Goal: Information Seeking & Learning: Learn about a topic

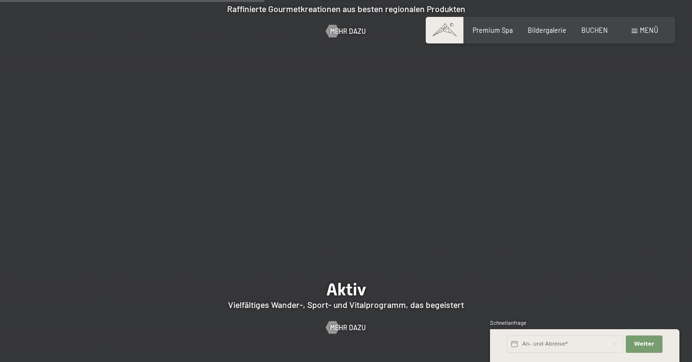
scroll to position [1752, 0]
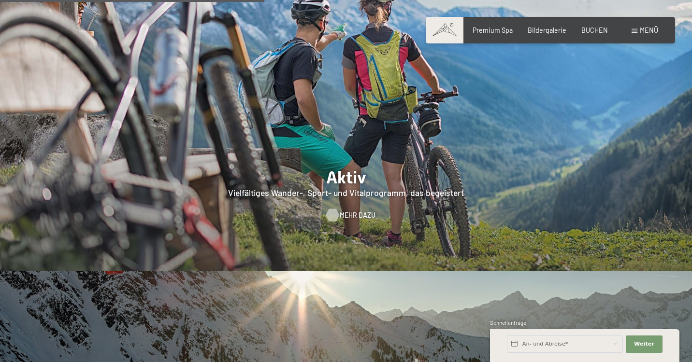
click at [363, 211] on span "Mehr dazu" at bounding box center [358, 216] width 36 height 10
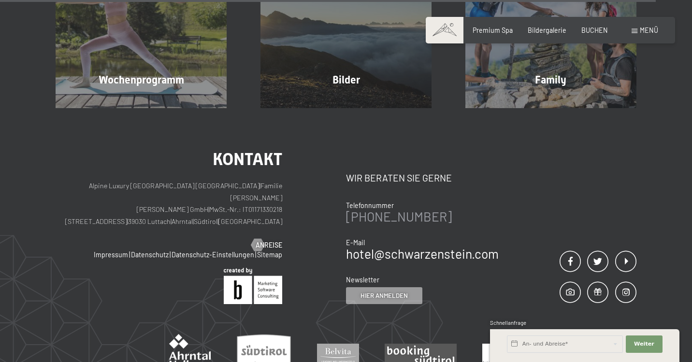
scroll to position [1938, 0]
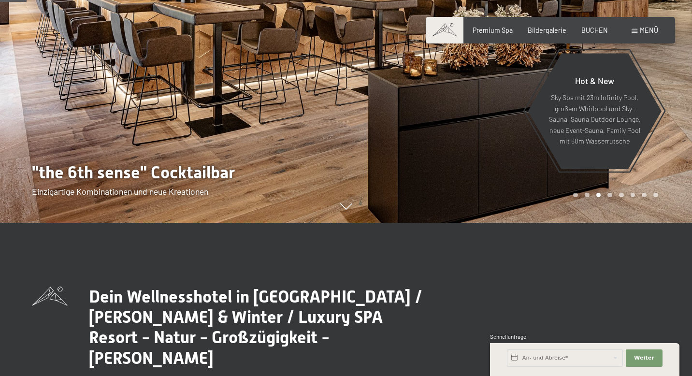
scroll to position [91, 0]
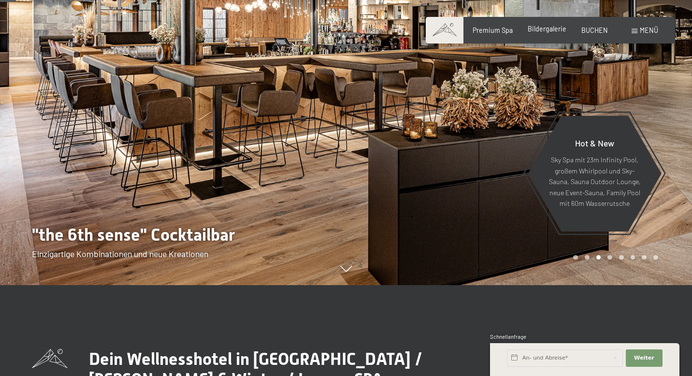
click at [559, 30] on span "Bildergalerie" at bounding box center [547, 29] width 39 height 8
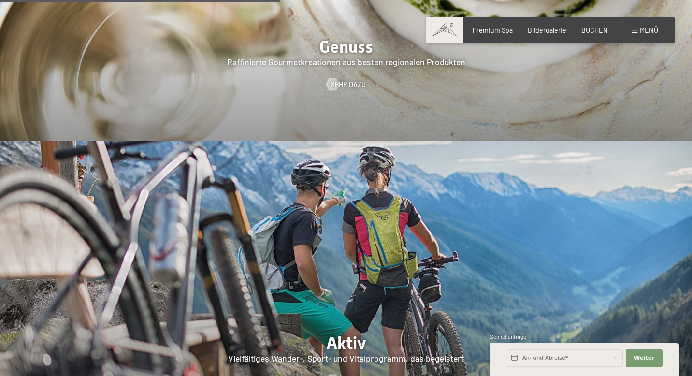
scroll to position [1831, 0]
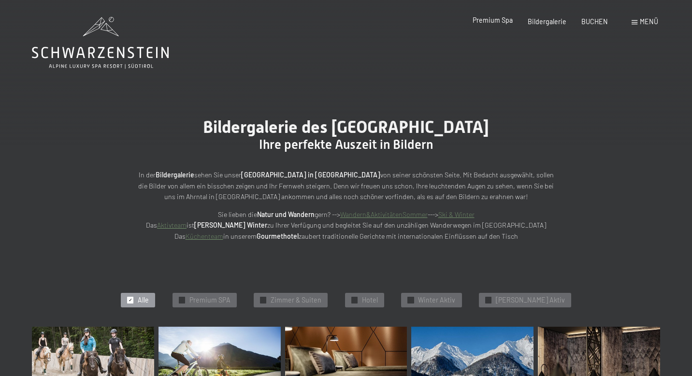
click at [499, 20] on span "Premium Spa" at bounding box center [493, 20] width 40 height 8
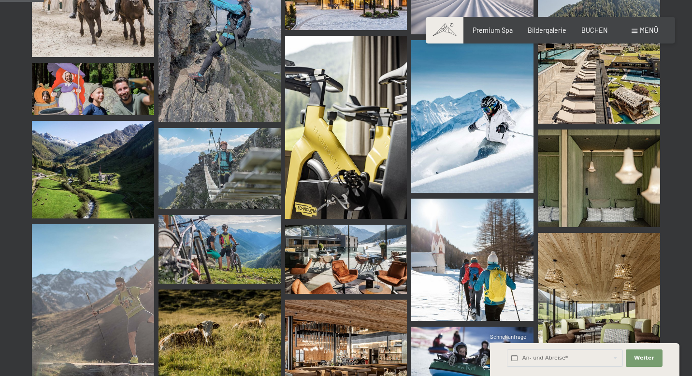
scroll to position [629, 0]
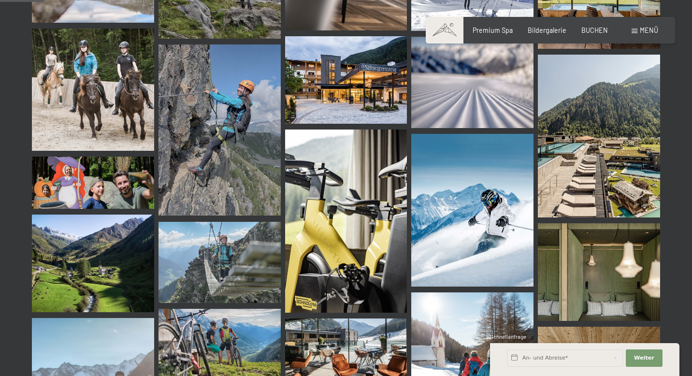
click at [333, 234] on img at bounding box center [346, 221] width 122 height 183
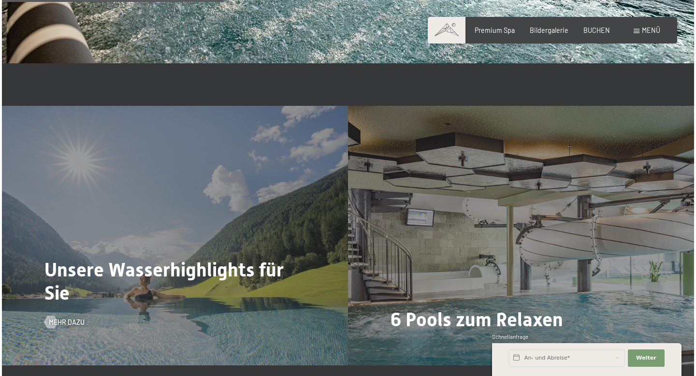
scroll to position [2109, 0]
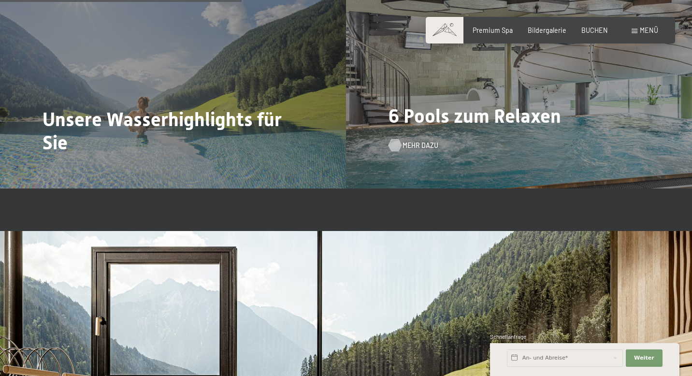
click at [414, 141] on span "Mehr dazu" at bounding box center [421, 146] width 36 height 10
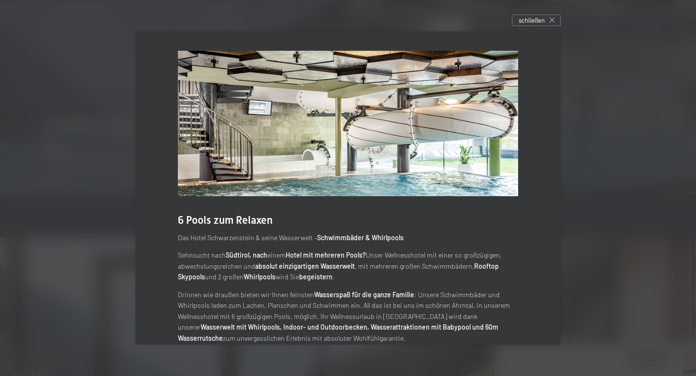
scroll to position [16, 0]
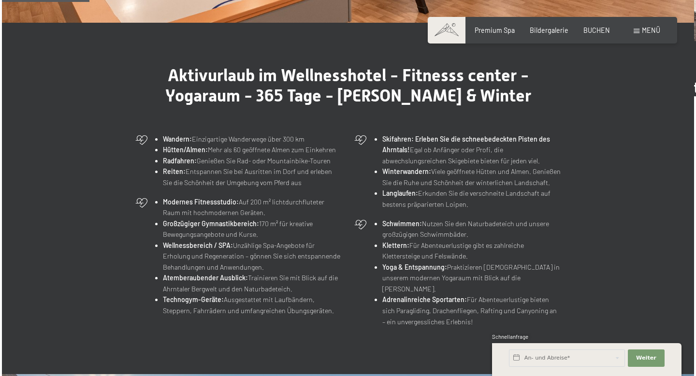
scroll to position [286, 0]
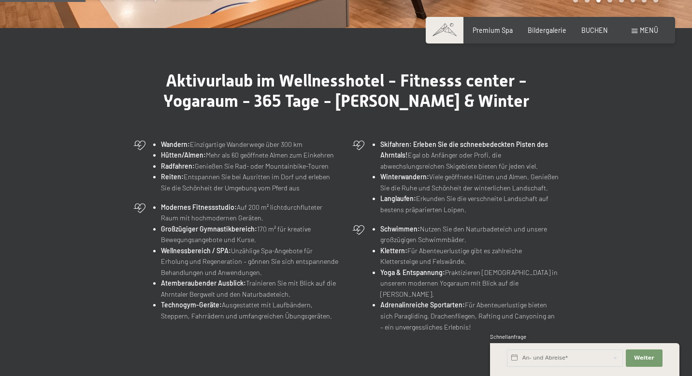
click at [632, 31] on span at bounding box center [635, 31] width 6 height 4
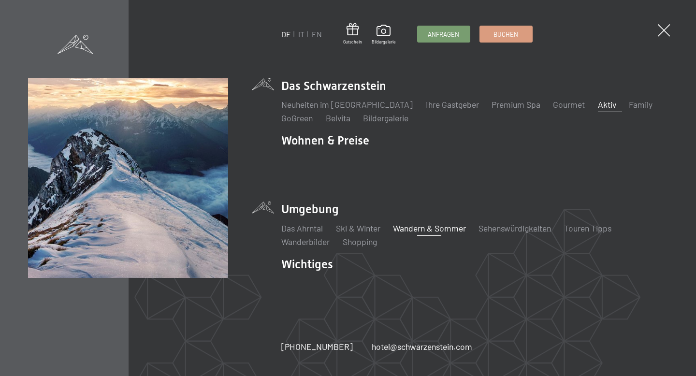
click at [433, 226] on link "Wandern & Sommer" at bounding box center [429, 228] width 73 height 11
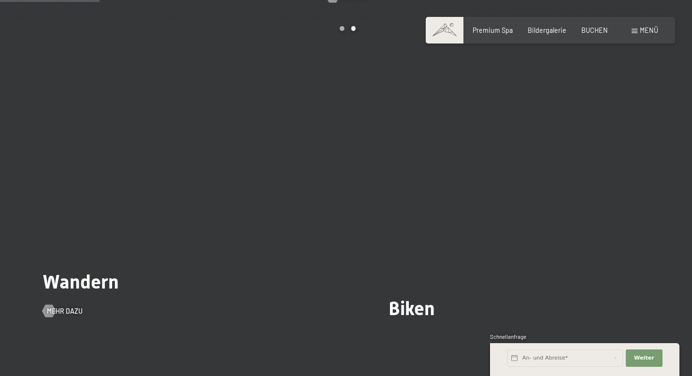
scroll to position [851, 0]
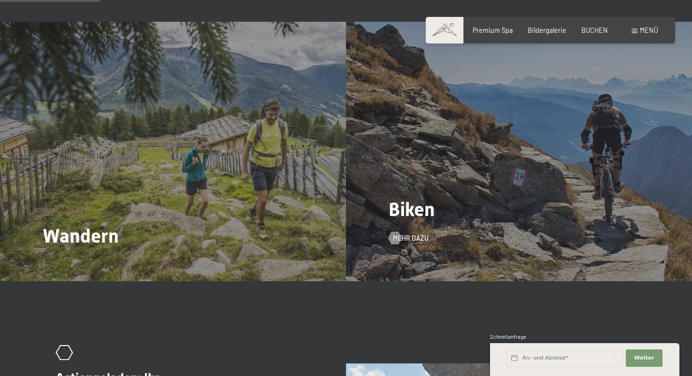
click at [403, 211] on span "Biken" at bounding box center [412, 209] width 46 height 22
click at [408, 242] on div "Biken Mehr dazu" at bounding box center [519, 152] width 346 height 260
click at [408, 239] on span "Mehr dazu" at bounding box center [421, 238] width 36 height 10
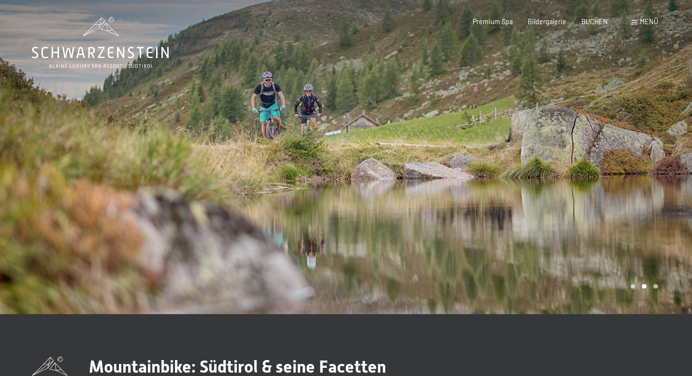
click at [637, 25] on div "Menü" at bounding box center [645, 22] width 27 height 10
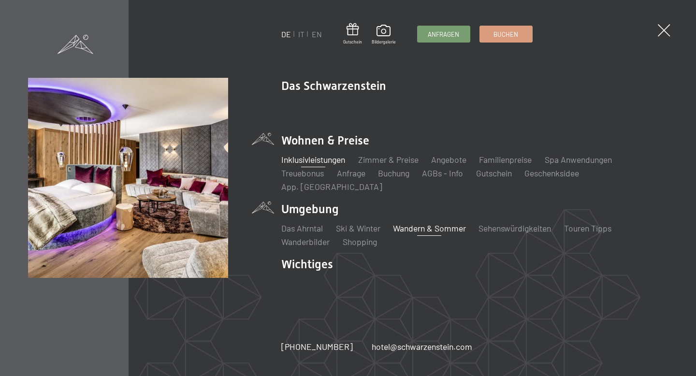
click at [311, 165] on link "Inklusivleistungen" at bounding box center [313, 159] width 64 height 11
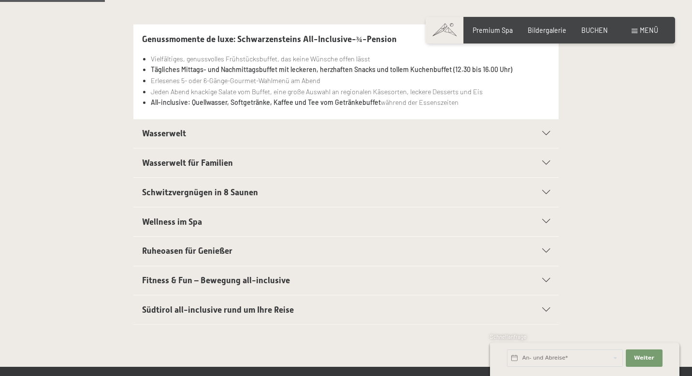
scroll to position [255, 0]
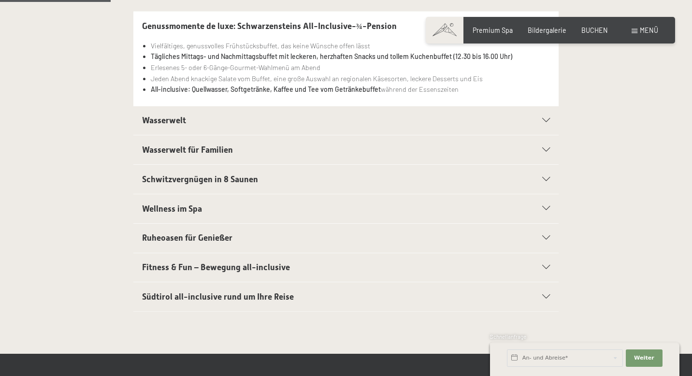
click at [275, 263] on span "Fitness & Fun – Bewegung all-inclusive" at bounding box center [216, 267] width 148 height 10
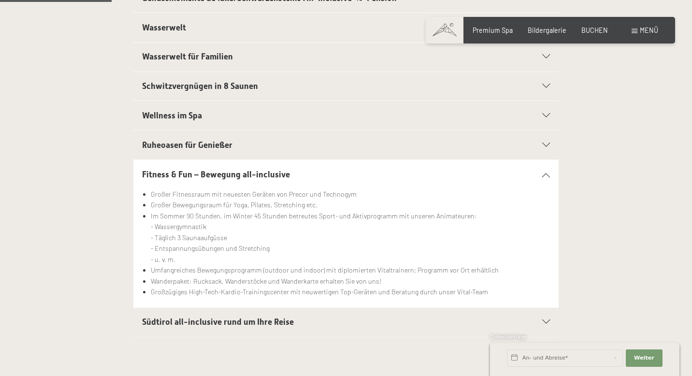
scroll to position [265, 0]
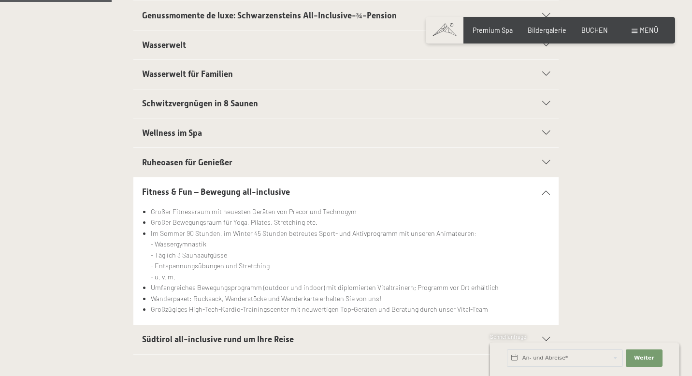
click at [218, 159] on span "Ruheoasen für Genießer" at bounding box center [187, 163] width 90 height 10
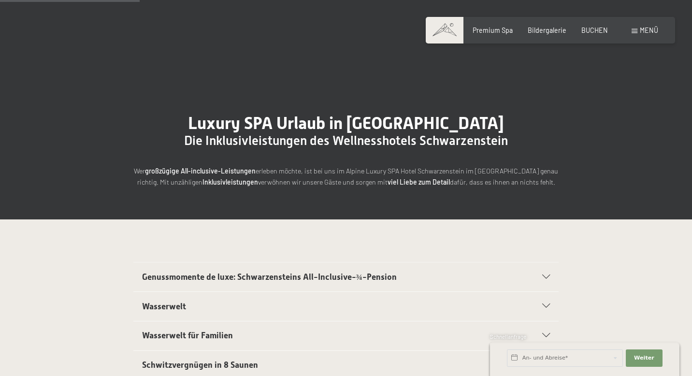
scroll to position [0, 0]
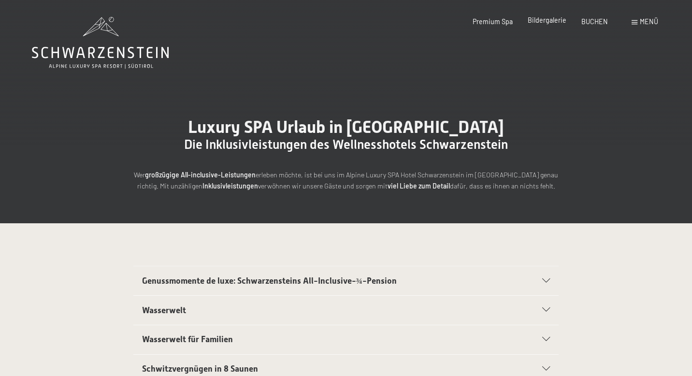
click at [551, 22] on span "Bildergalerie" at bounding box center [547, 20] width 39 height 8
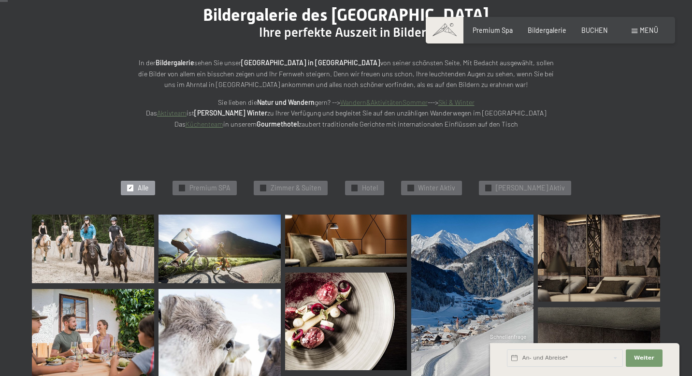
scroll to position [102, 0]
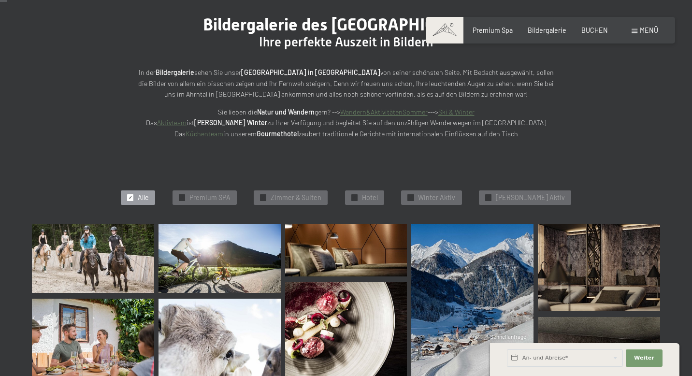
click at [187, 121] on link "Aktivteam" at bounding box center [171, 122] width 29 height 8
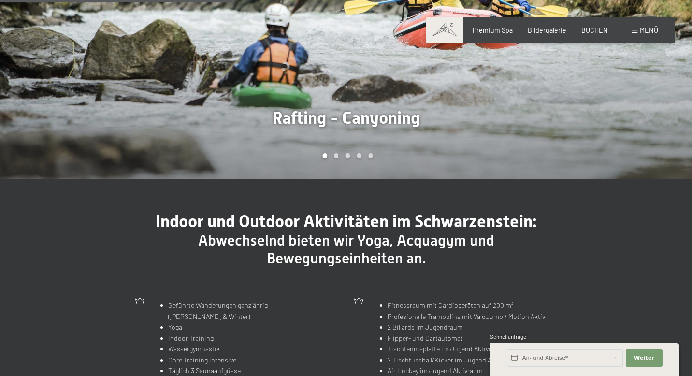
scroll to position [701, 0]
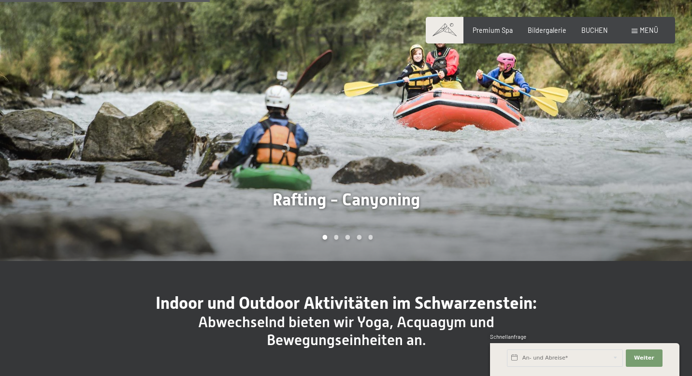
click at [377, 135] on div at bounding box center [519, 113] width 346 height 296
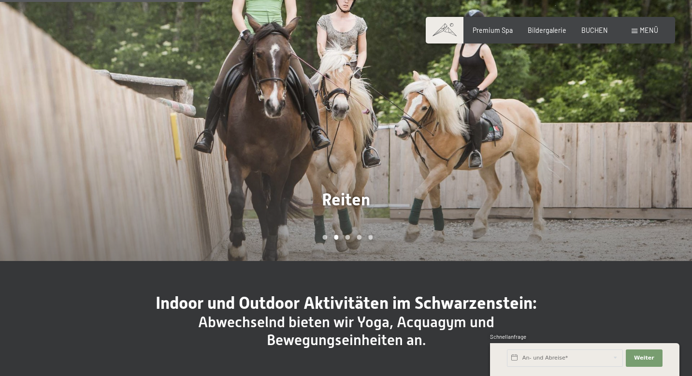
click at [377, 135] on div at bounding box center [519, 113] width 346 height 296
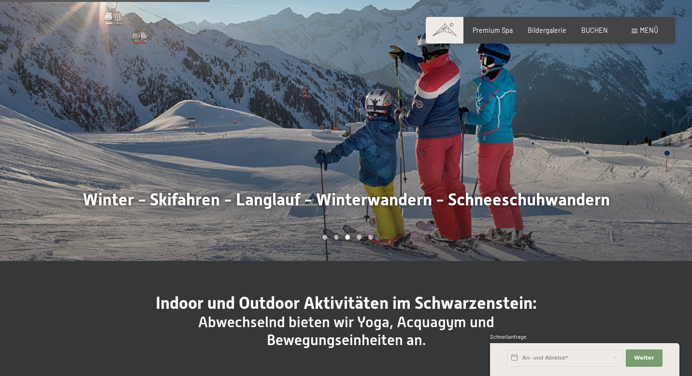
click at [377, 135] on div at bounding box center [519, 113] width 346 height 296
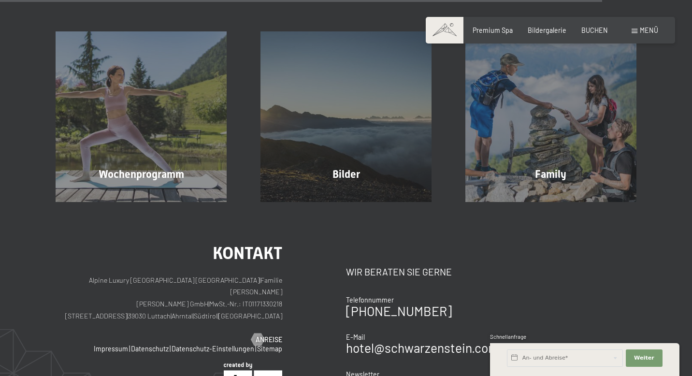
scroll to position [2048, 0]
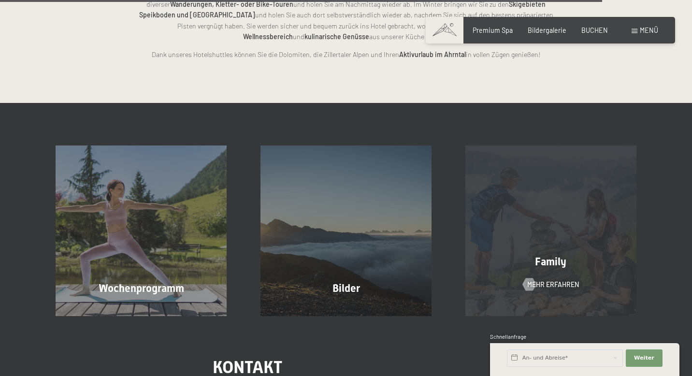
click at [543, 236] on div "Family Mehr erfahren" at bounding box center [551, 230] width 205 height 171
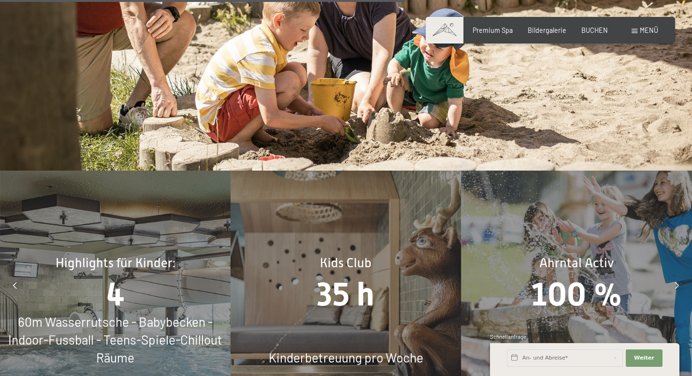
scroll to position [3638, 0]
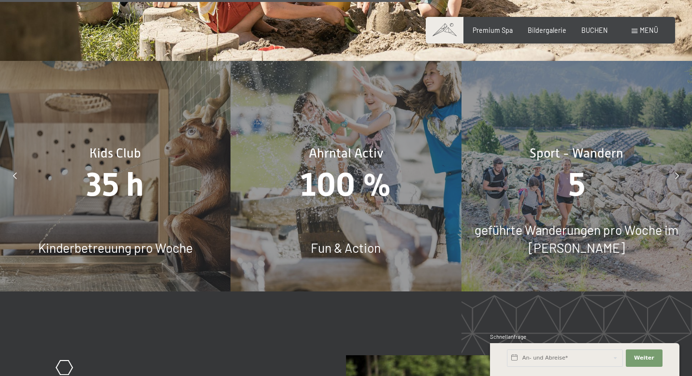
click at [674, 165] on div at bounding box center [676, 175] width 21 height 21
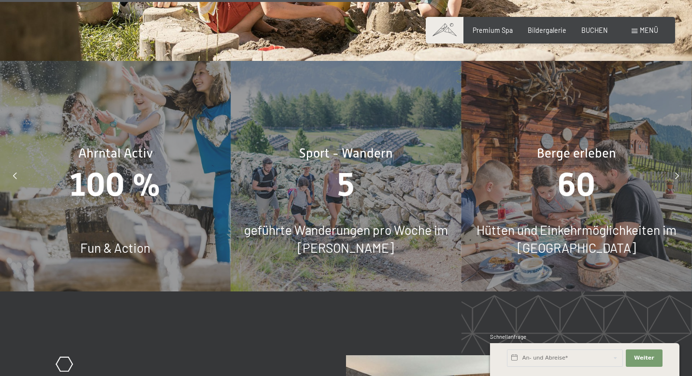
click at [675, 165] on div at bounding box center [676, 175] width 21 height 21
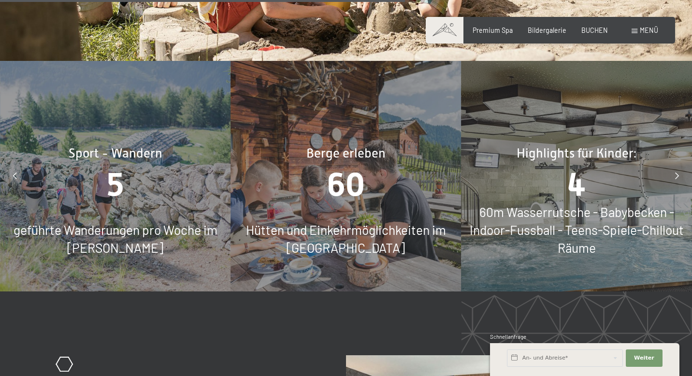
click at [675, 165] on div at bounding box center [676, 175] width 21 height 21
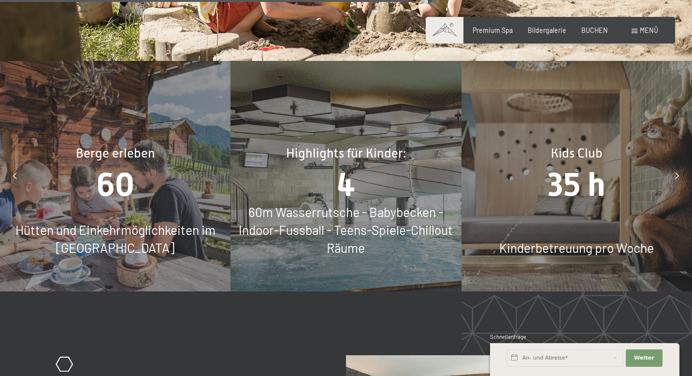
click at [675, 165] on div at bounding box center [676, 175] width 21 height 21
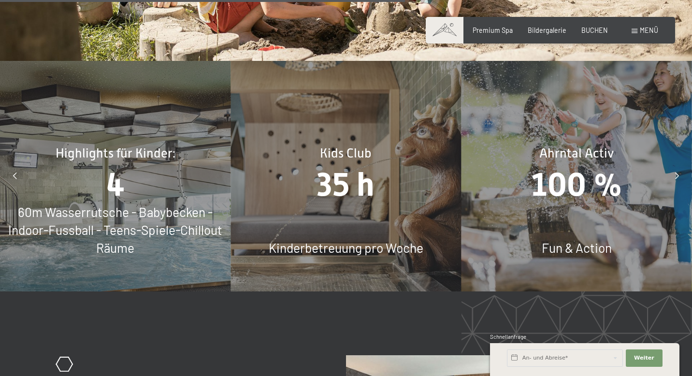
click at [675, 165] on div at bounding box center [676, 175] width 21 height 21
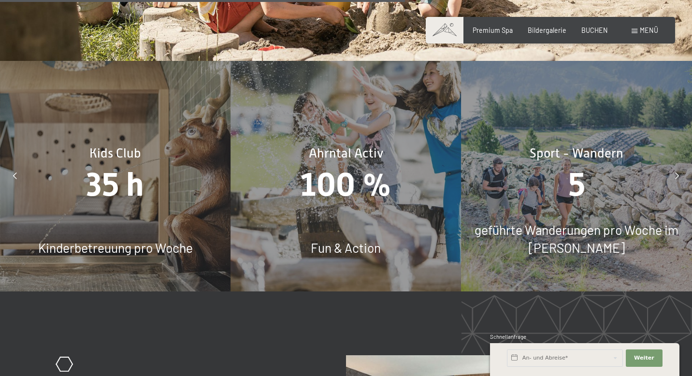
click at [675, 165] on div at bounding box center [676, 175] width 21 height 21
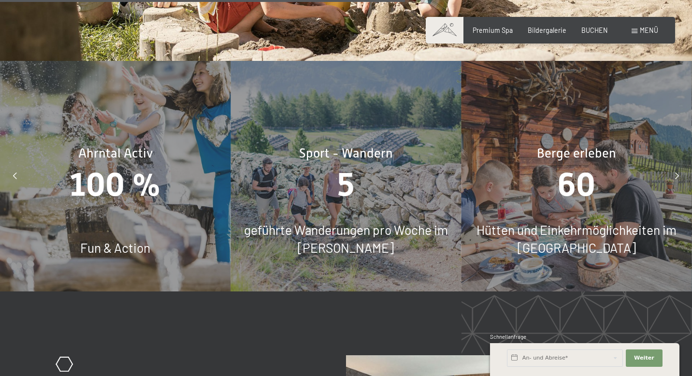
click at [675, 165] on div at bounding box center [676, 175] width 21 height 21
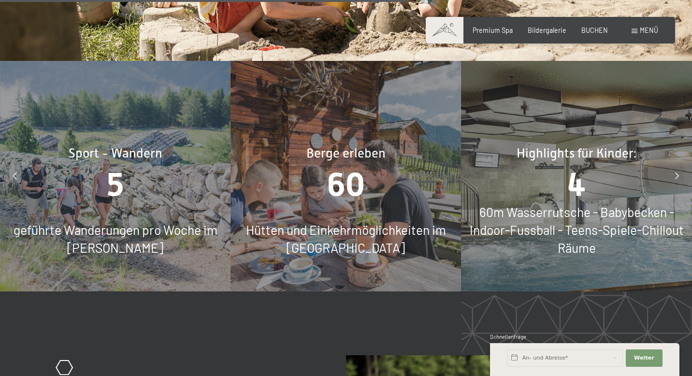
click at [677, 165] on div at bounding box center [676, 175] width 21 height 21
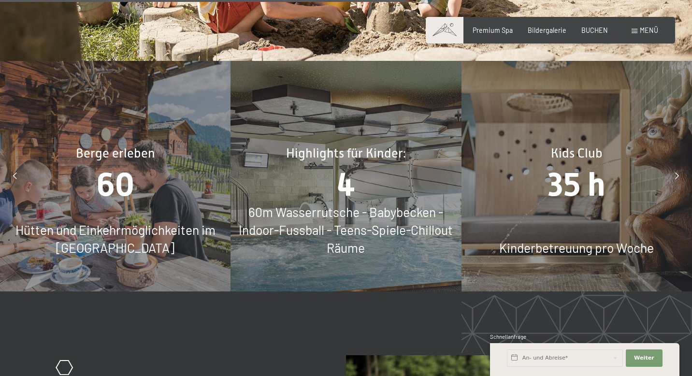
click at [677, 165] on div at bounding box center [676, 175] width 21 height 21
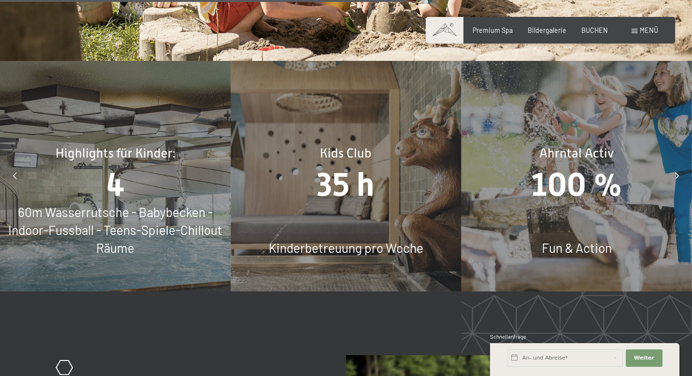
click at [677, 165] on div at bounding box center [676, 175] width 21 height 21
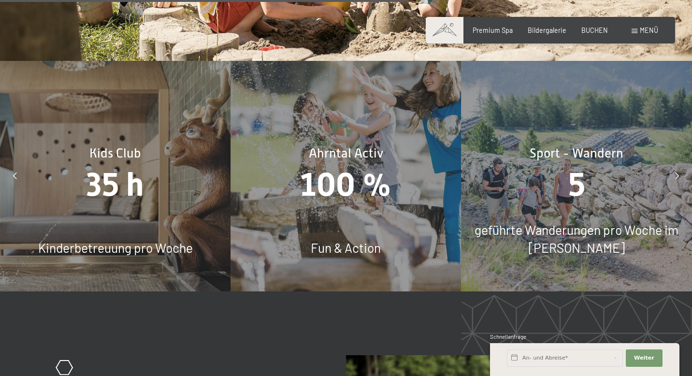
click at [677, 165] on div at bounding box center [676, 175] width 21 height 21
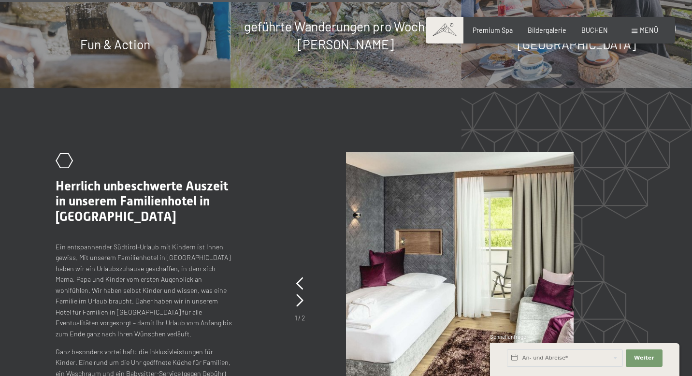
scroll to position [3675, 0]
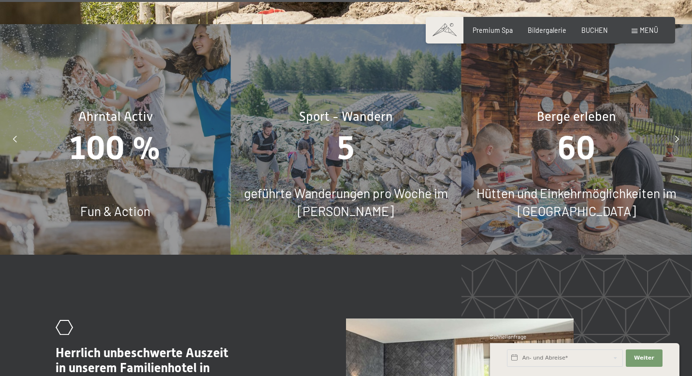
click at [14, 136] on icon at bounding box center [15, 139] width 4 height 7
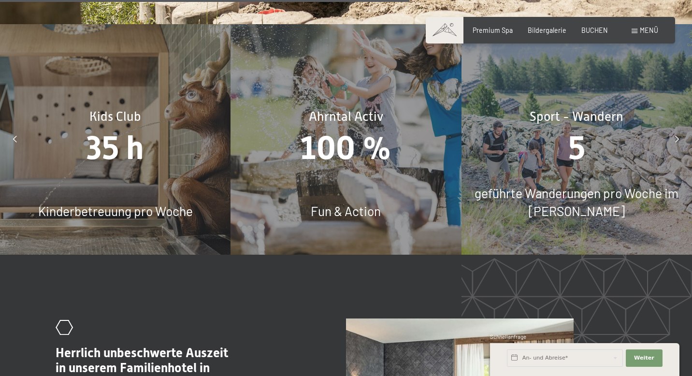
click at [14, 136] on icon at bounding box center [15, 139] width 4 height 7
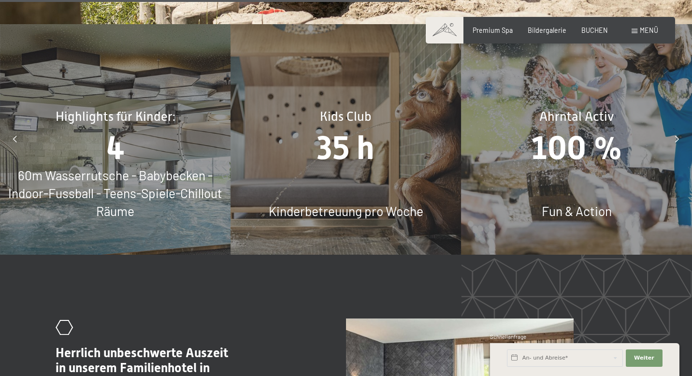
click at [14, 136] on icon at bounding box center [15, 139] width 4 height 7
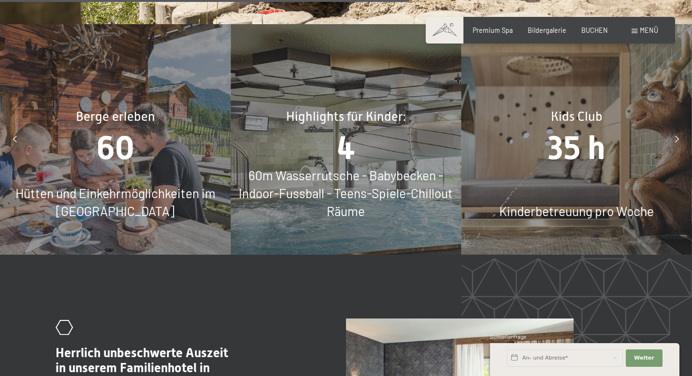
click at [14, 136] on icon at bounding box center [15, 139] width 4 height 7
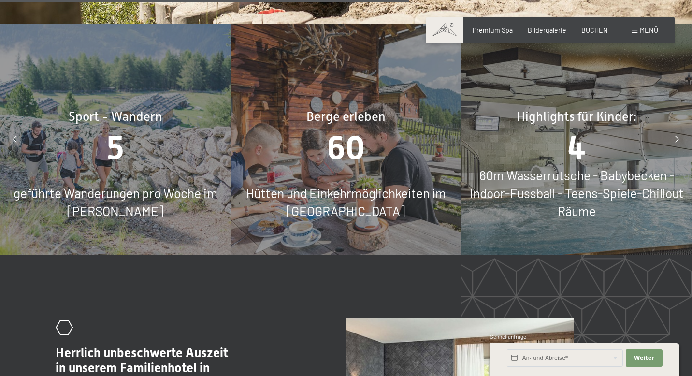
click at [14, 136] on icon at bounding box center [15, 139] width 4 height 7
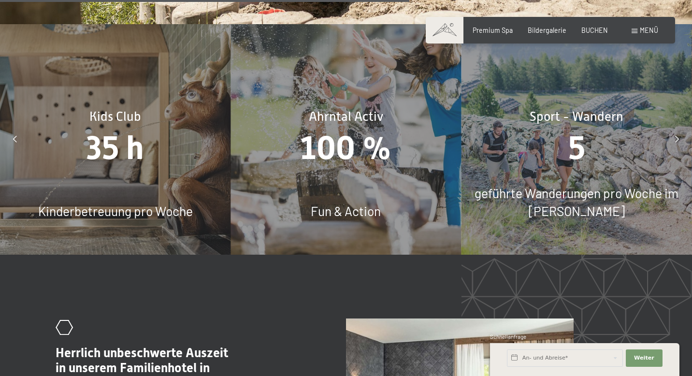
click at [14, 136] on icon at bounding box center [15, 139] width 4 height 7
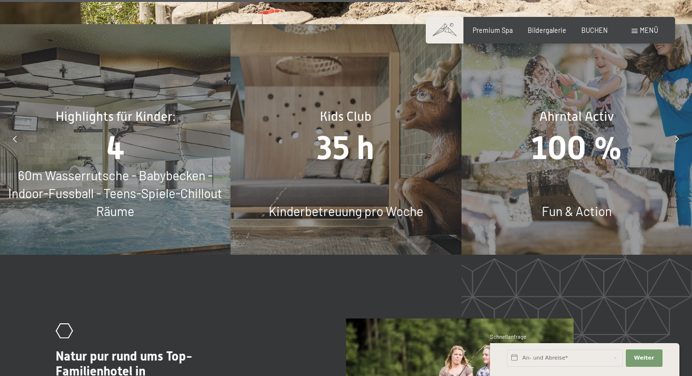
click at [14, 136] on icon at bounding box center [15, 139] width 4 height 7
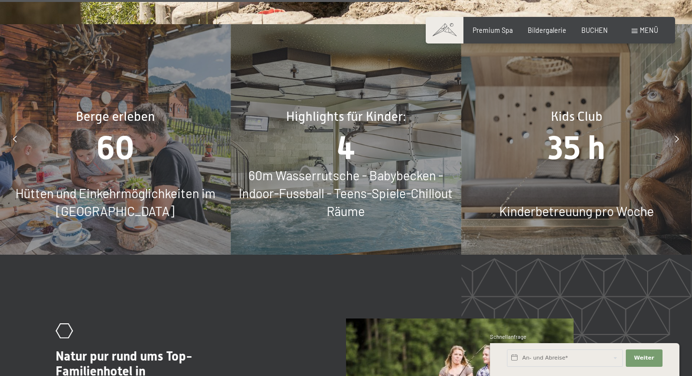
click at [14, 136] on icon at bounding box center [15, 139] width 4 height 7
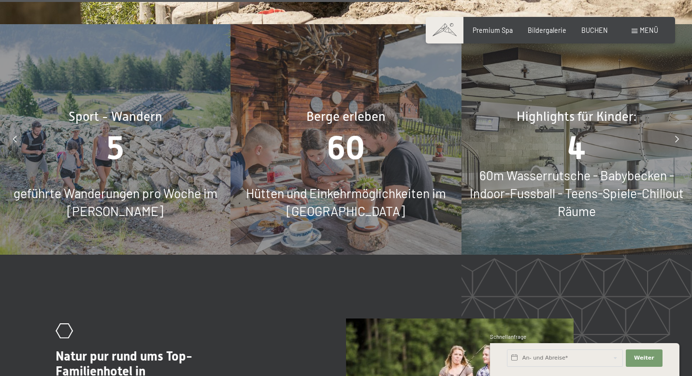
click at [14, 136] on icon at bounding box center [15, 139] width 4 height 7
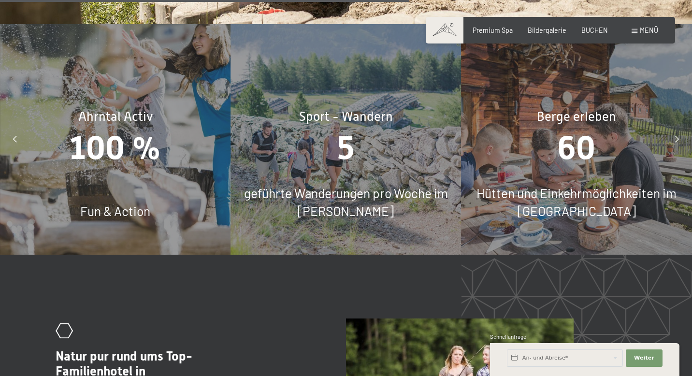
click at [14, 136] on icon at bounding box center [15, 139] width 4 height 7
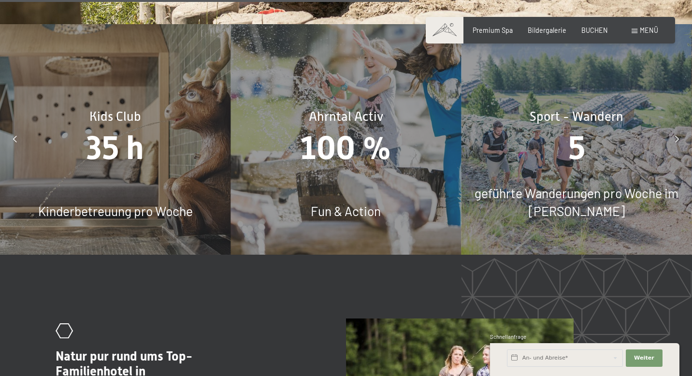
click at [14, 136] on icon at bounding box center [15, 139] width 4 height 7
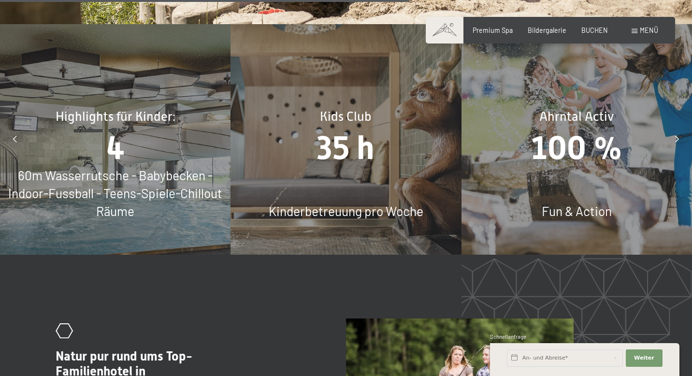
click at [14, 136] on icon at bounding box center [15, 139] width 4 height 7
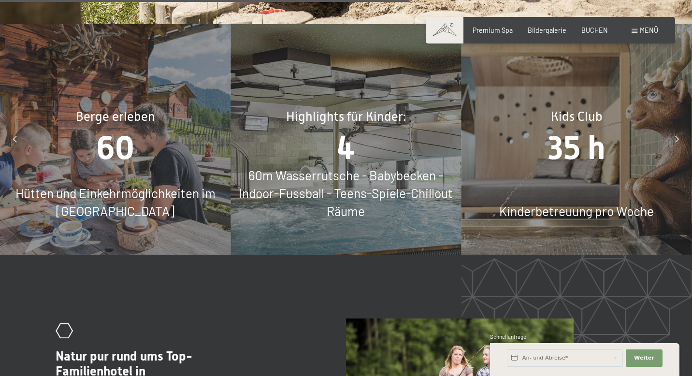
click at [14, 136] on icon at bounding box center [15, 139] width 4 height 7
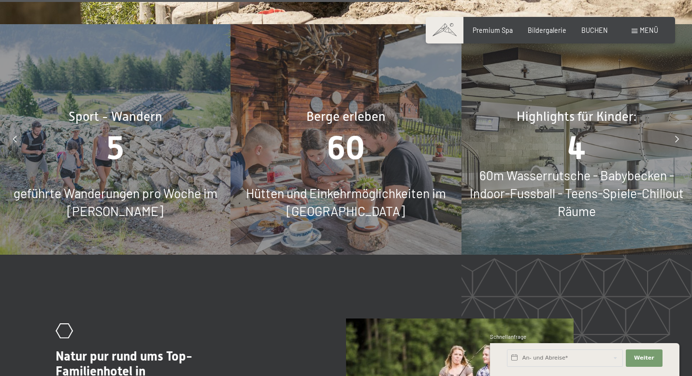
click at [14, 136] on icon at bounding box center [15, 139] width 4 height 7
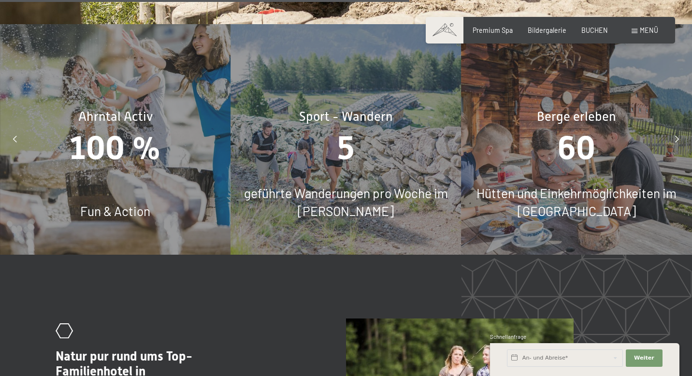
click at [14, 136] on icon at bounding box center [15, 139] width 4 height 7
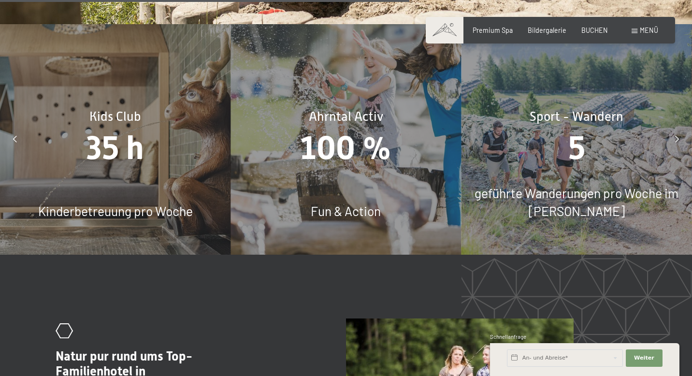
click at [14, 136] on icon at bounding box center [15, 139] width 4 height 7
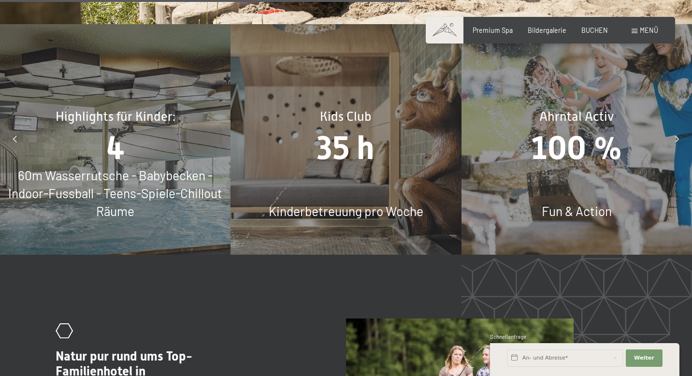
click at [14, 136] on icon at bounding box center [15, 139] width 4 height 7
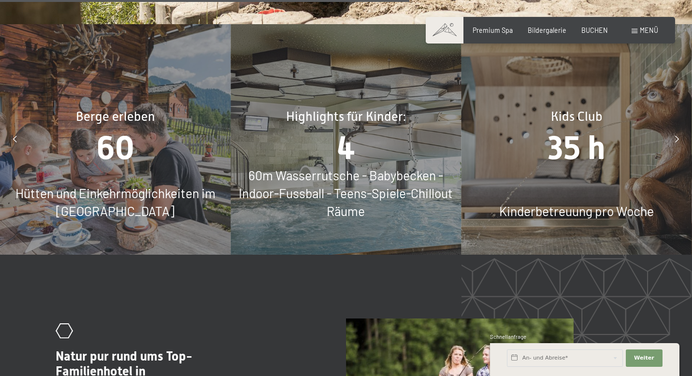
click at [14, 136] on icon at bounding box center [15, 139] width 4 height 7
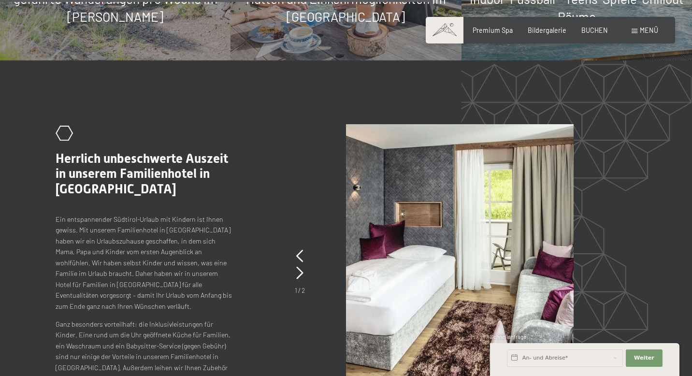
scroll to position [3867, 0]
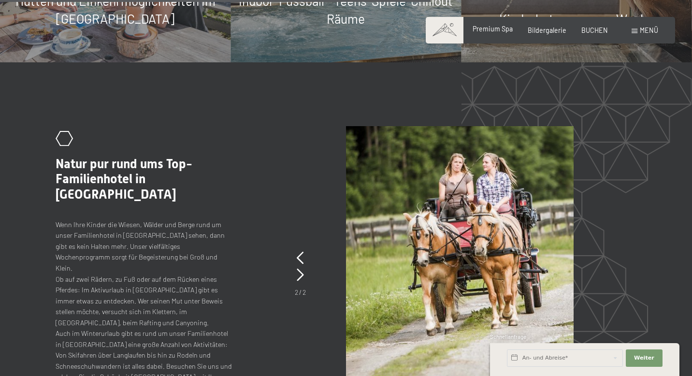
click at [506, 29] on span "Premium Spa" at bounding box center [493, 29] width 40 height 8
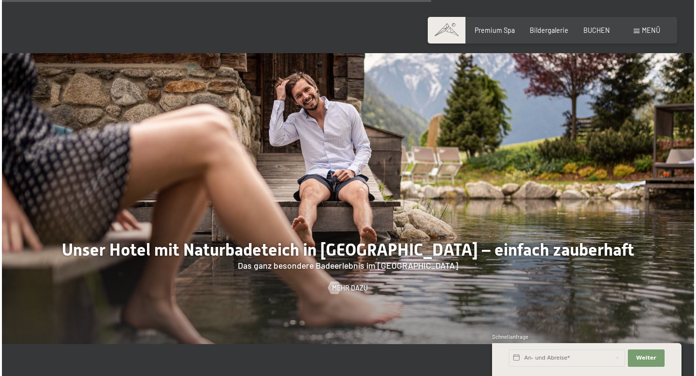
scroll to position [3240, 0]
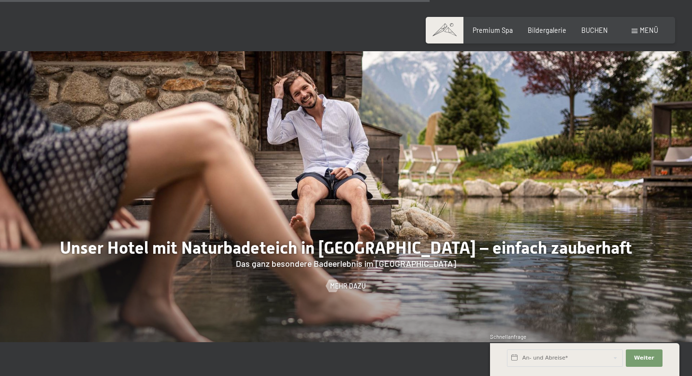
click at [634, 31] on span at bounding box center [635, 31] width 6 height 4
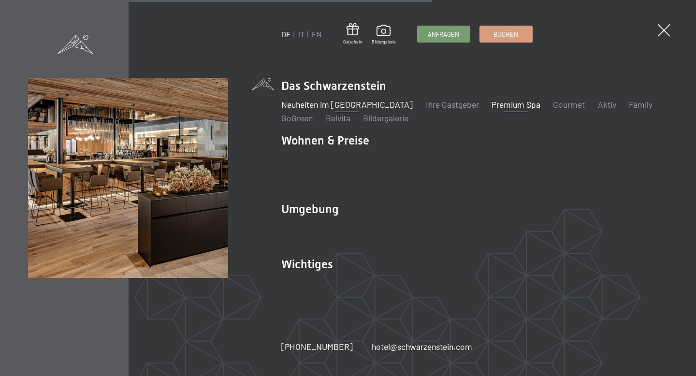
click at [341, 110] on link "Neuheiten im [GEOGRAPHIC_DATA]" at bounding box center [346, 104] width 131 height 11
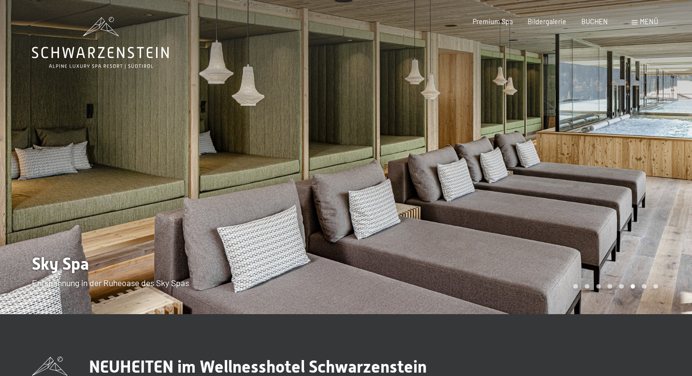
click at [635, 23] on span at bounding box center [635, 22] width 6 height 4
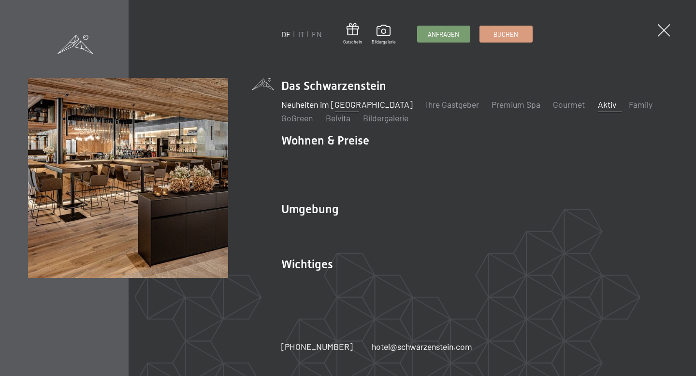
click at [598, 110] on link "Aktiv" at bounding box center [607, 104] width 18 height 11
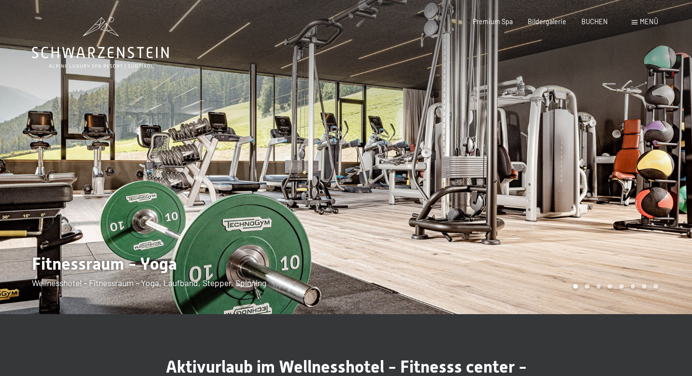
click at [534, 165] on div at bounding box center [519, 157] width 346 height 314
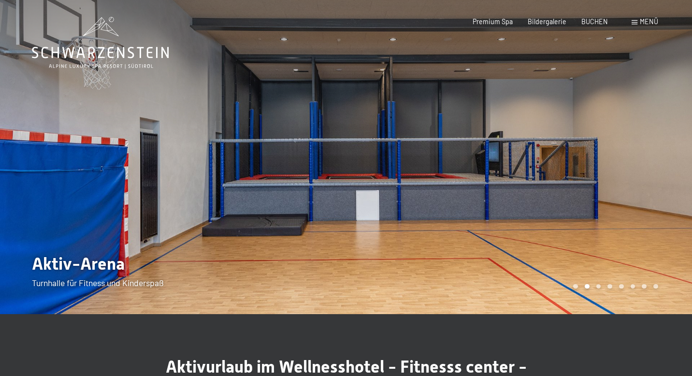
click at [608, 135] on div at bounding box center [519, 157] width 346 height 314
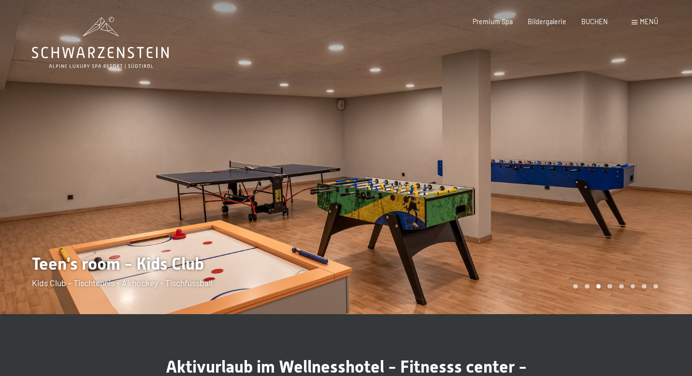
click at [608, 135] on div at bounding box center [519, 157] width 346 height 314
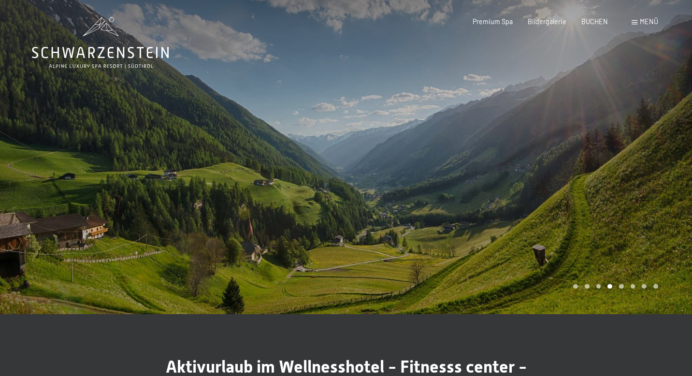
click at [608, 135] on div at bounding box center [519, 157] width 346 height 314
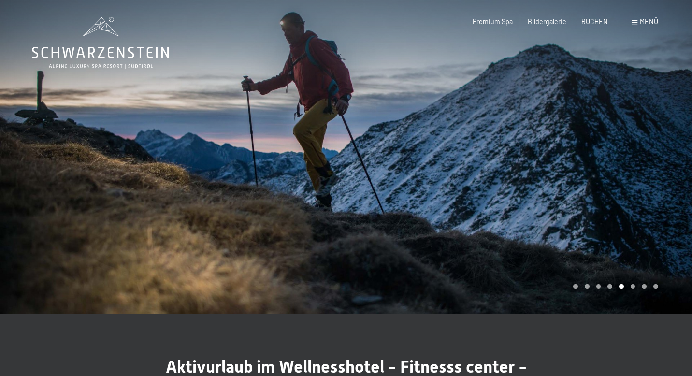
click at [608, 135] on div at bounding box center [519, 157] width 346 height 314
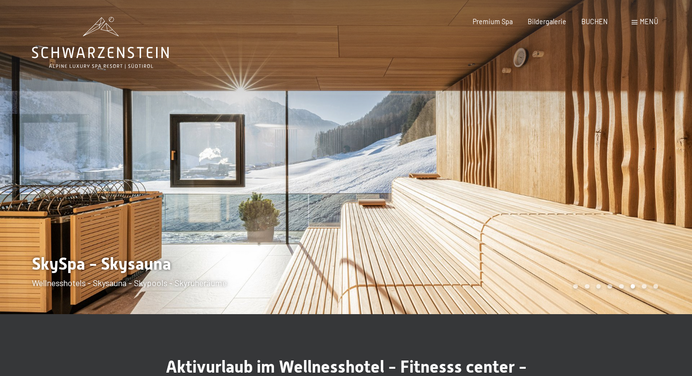
click at [608, 135] on div at bounding box center [519, 157] width 346 height 314
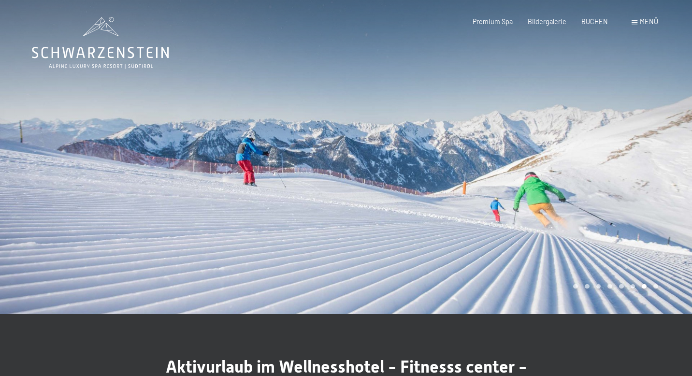
click at [608, 135] on div at bounding box center [519, 157] width 346 height 314
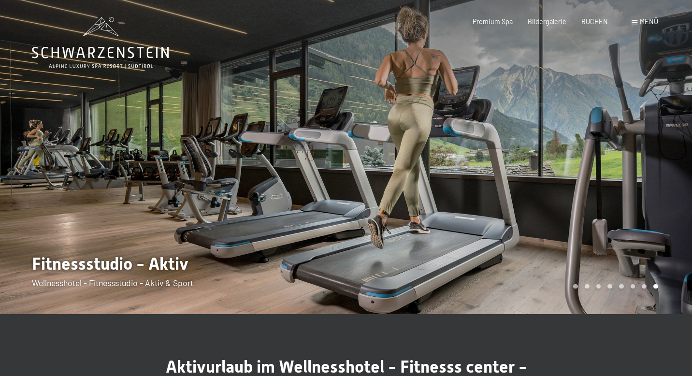
click at [608, 135] on div at bounding box center [519, 157] width 346 height 314
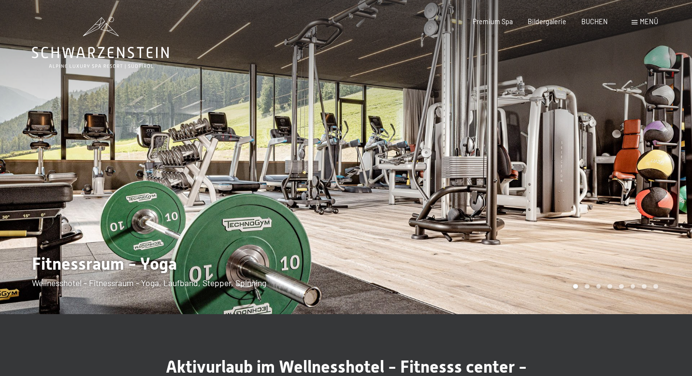
click at [608, 135] on div at bounding box center [519, 157] width 346 height 314
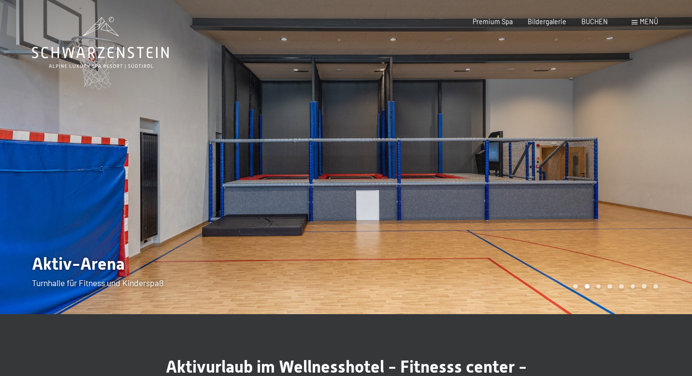
click at [636, 20] on div "Menü" at bounding box center [645, 22] width 27 height 10
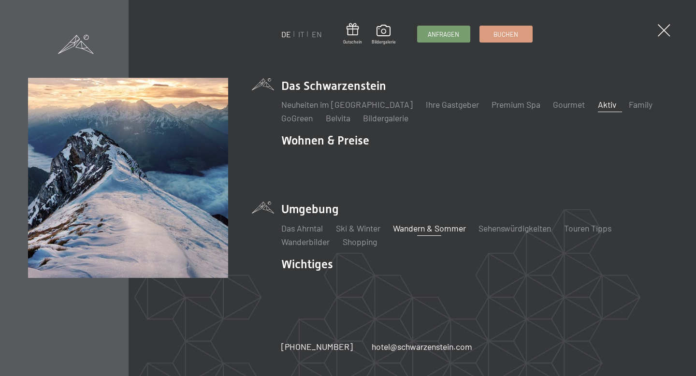
click at [420, 223] on link "Wandern & Sommer" at bounding box center [429, 228] width 73 height 11
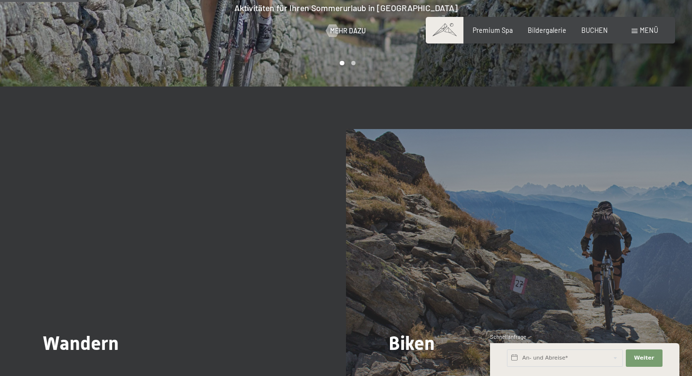
scroll to position [800, 0]
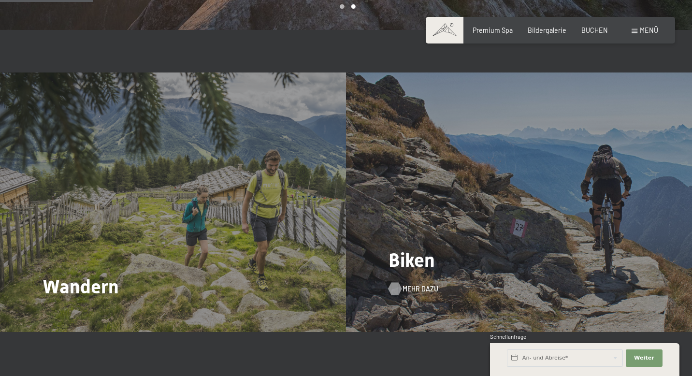
click at [415, 287] on span "Mehr dazu" at bounding box center [421, 289] width 36 height 10
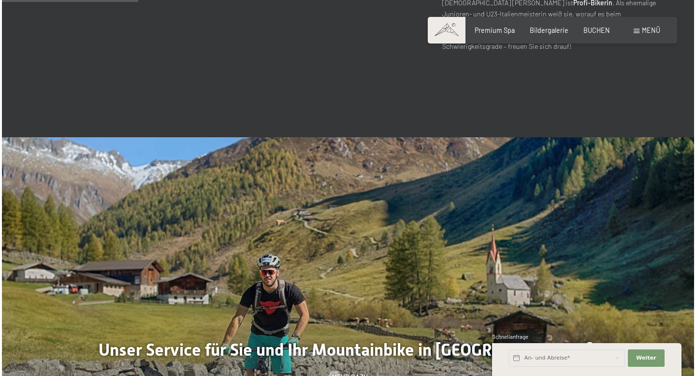
scroll to position [705, 0]
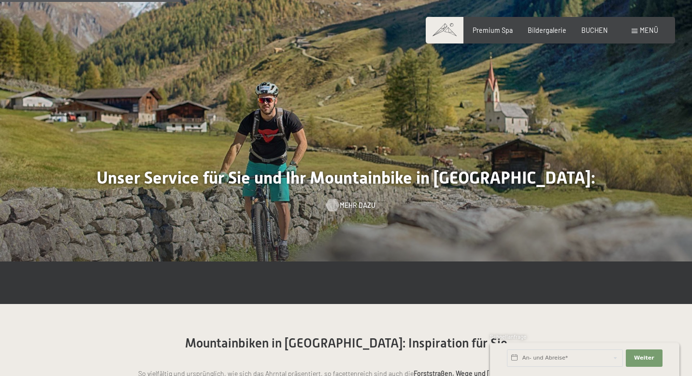
click at [355, 201] on span "Mehr dazu" at bounding box center [358, 206] width 36 height 10
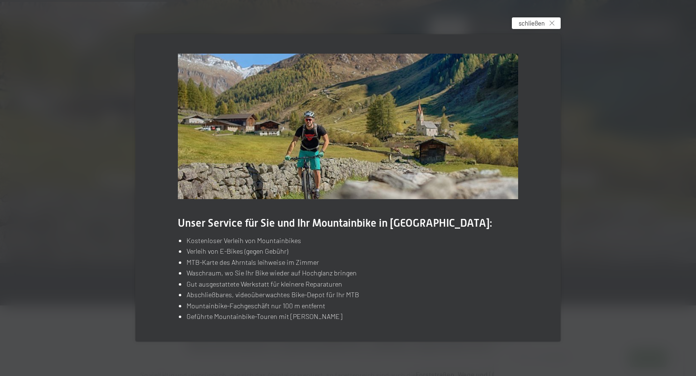
click at [548, 20] on div "schließen" at bounding box center [536, 23] width 49 height 12
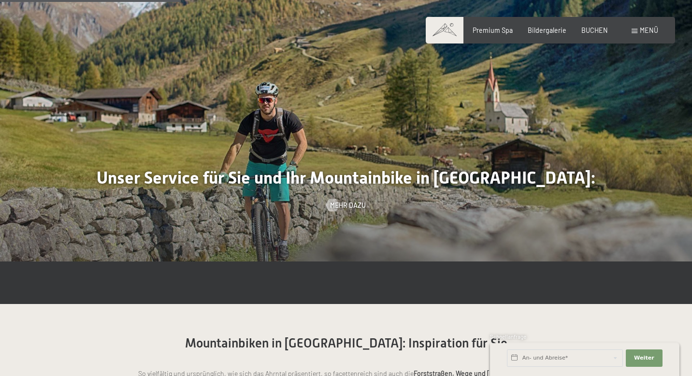
click at [636, 30] on span at bounding box center [635, 31] width 6 height 4
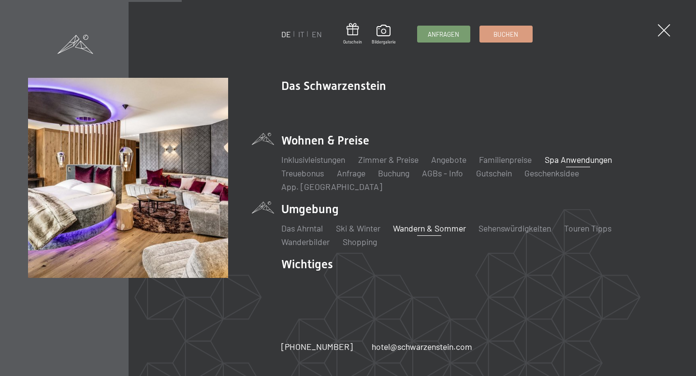
click at [572, 164] on link "Spa Anwendungen" at bounding box center [578, 159] width 67 height 11
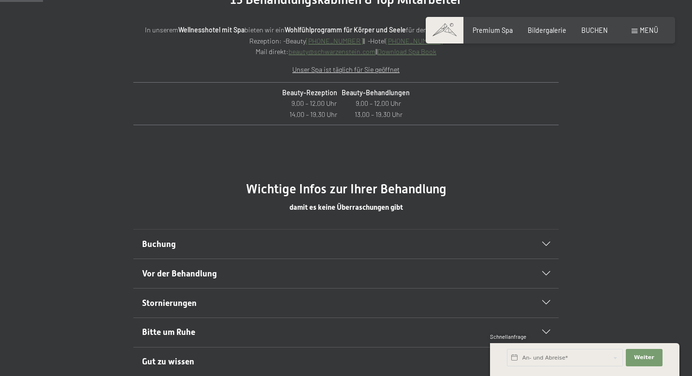
scroll to position [419, 0]
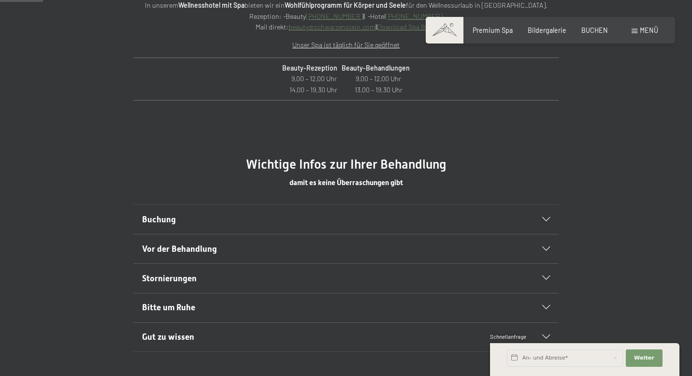
click at [189, 220] on h2 "Buchung" at bounding box center [325, 220] width 367 height 12
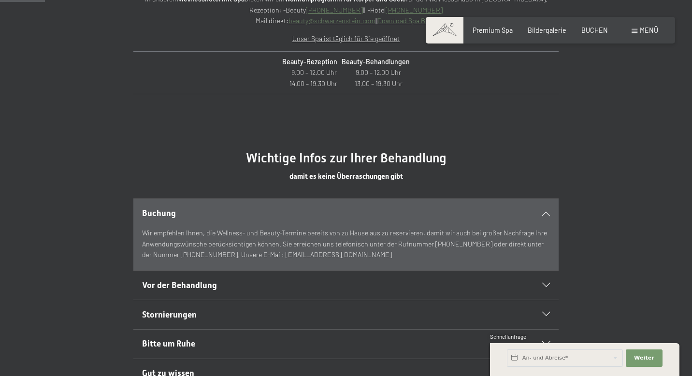
scroll to position [482, 0]
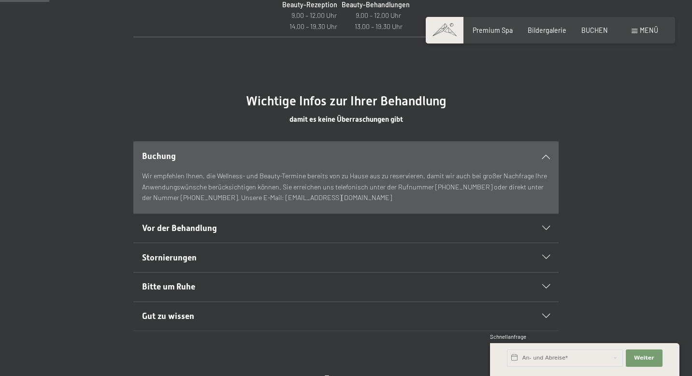
click at [190, 223] on span "Vor der Behandlung" at bounding box center [179, 228] width 75 height 10
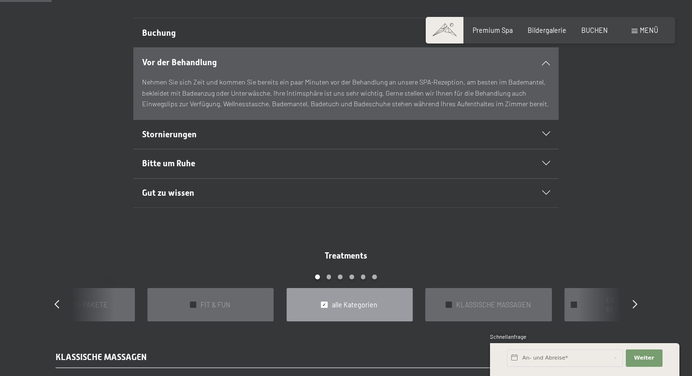
scroll to position [0, 0]
